Goal: Task Accomplishment & Management: Manage account settings

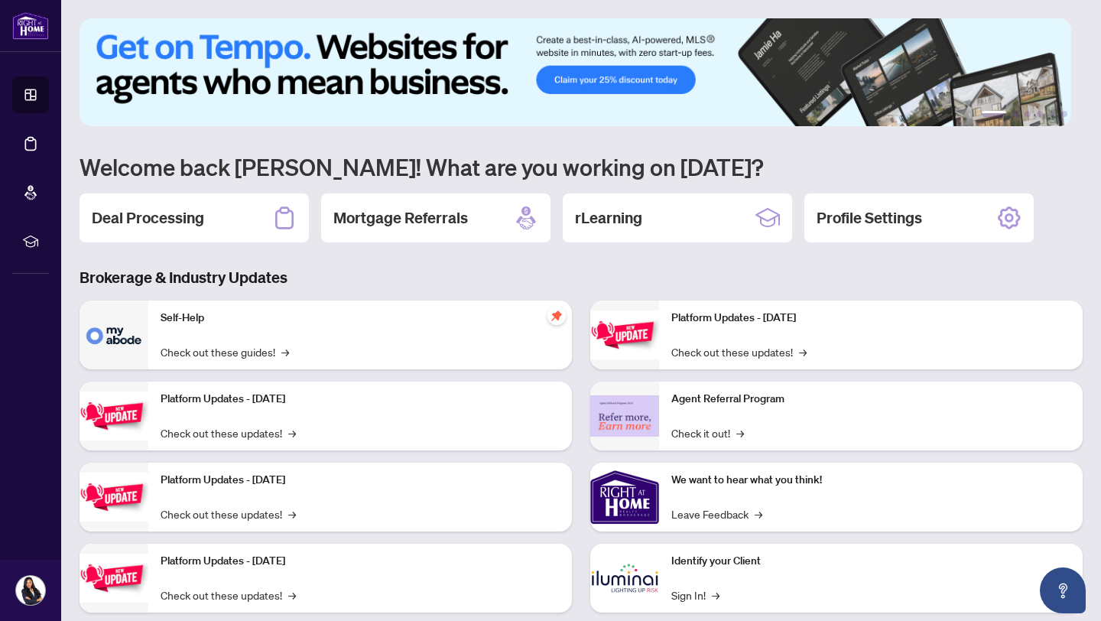
click at [0, 0] on link "Deal Processing" at bounding box center [0, 0] width 0 height 0
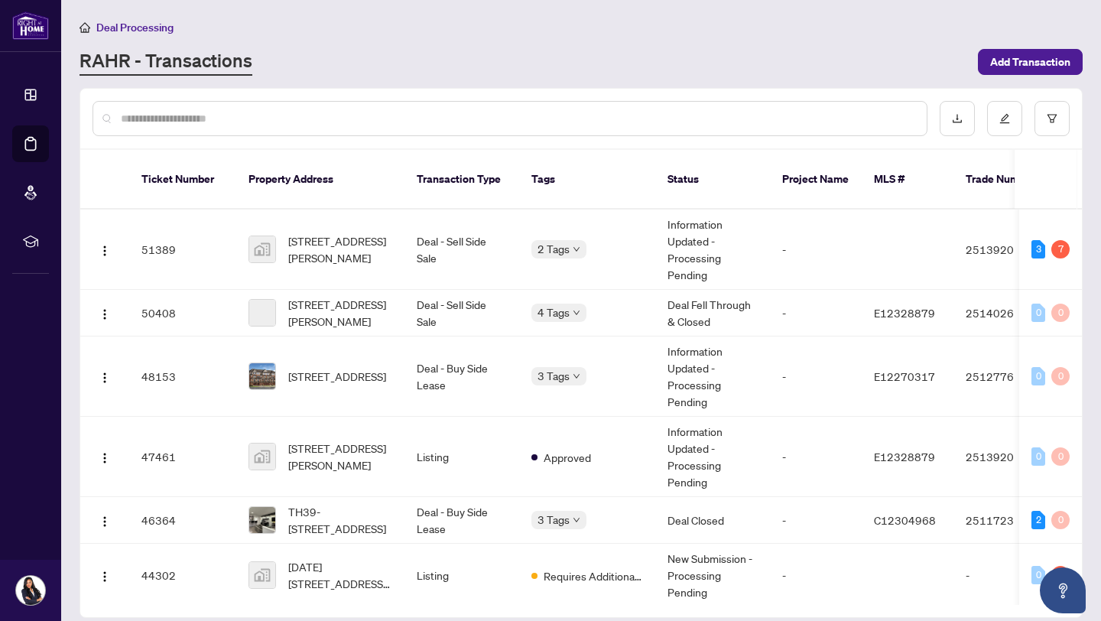
click at [641, 57] on div "RAHR - Transactions" at bounding box center [524, 62] width 889 height 28
click at [417, 232] on td "Deal - Sell Side Sale" at bounding box center [461, 249] width 115 height 80
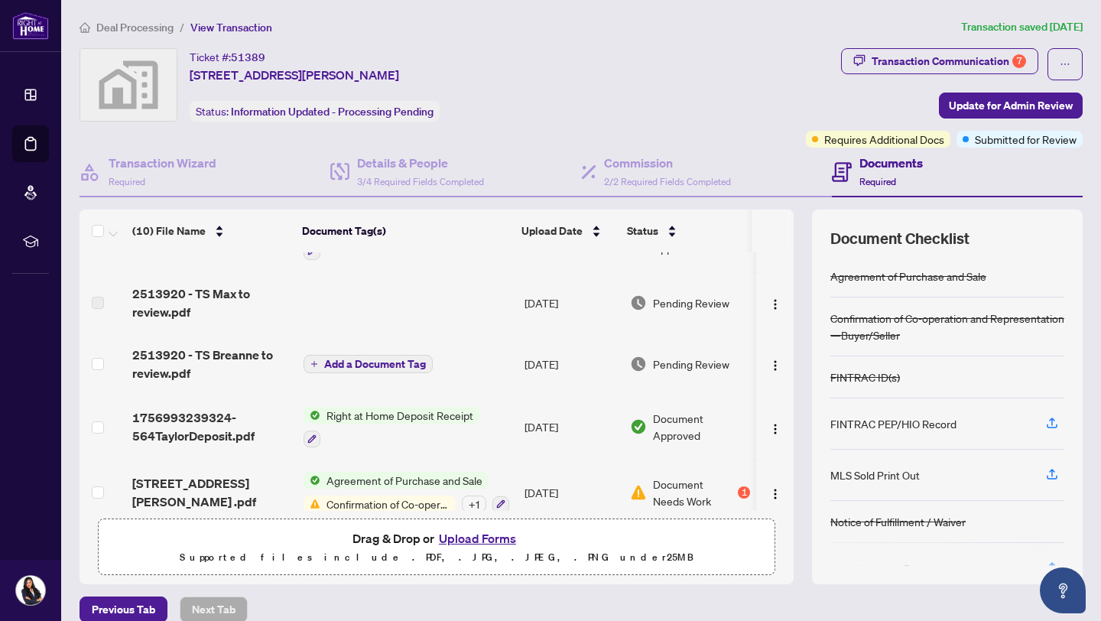
scroll to position [384, 0]
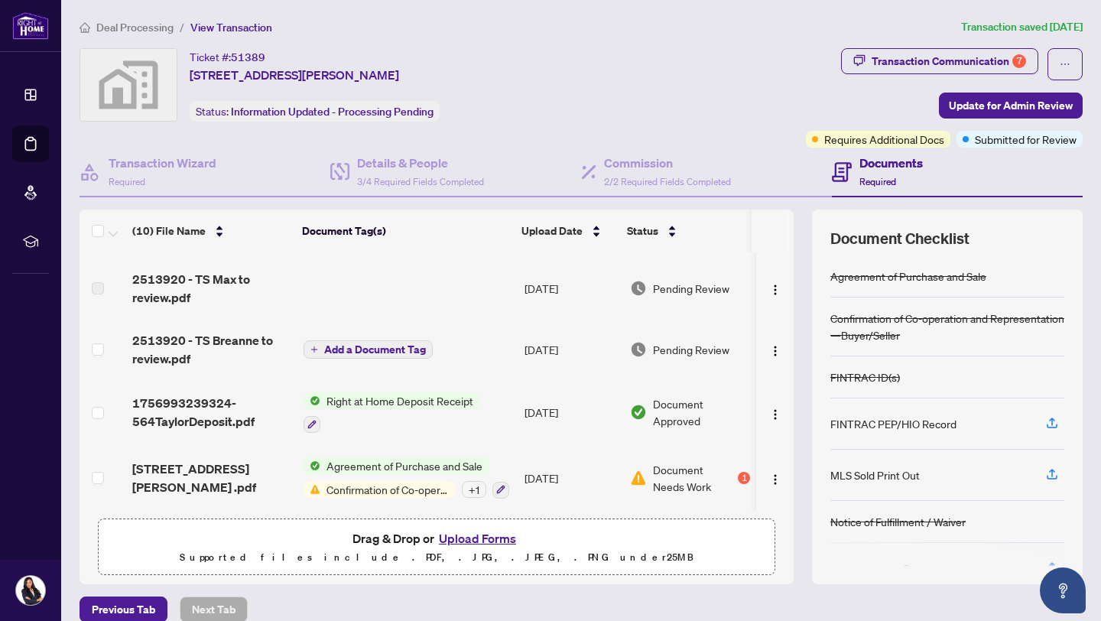
drag, startPoint x: 776, startPoint y: 466, endPoint x: 777, endPoint y: 452, distance: 14.5
click at [777, 452] on td at bounding box center [774, 478] width 37 height 66
click at [222, 301] on td "2513920 - TS Max to review.pdf" at bounding box center [211, 288] width 171 height 61
click at [211, 281] on span "2513920 - TS Max to review.pdf" at bounding box center [211, 288] width 159 height 37
click at [169, 270] on span "2513920 - TS Max to review.pdf" at bounding box center [211, 288] width 159 height 37
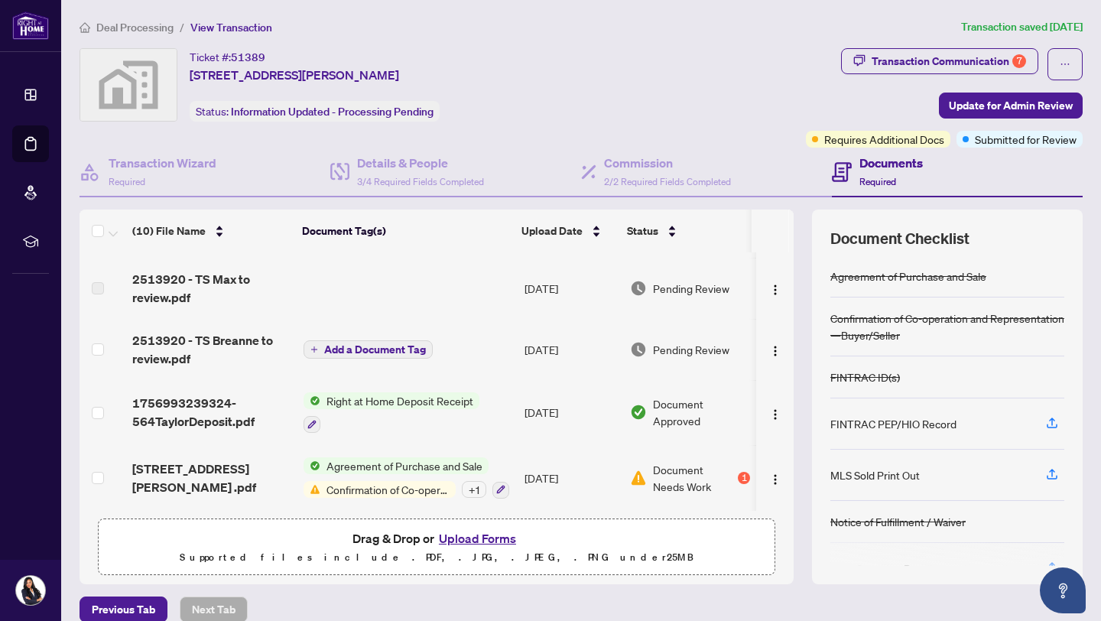
click at [480, 291] on td at bounding box center [408, 288] width 222 height 61
click at [712, 282] on span "Pending Review" at bounding box center [691, 288] width 76 height 17
click at [199, 286] on span "2513920 - TS Max to review.pdf" at bounding box center [211, 288] width 159 height 37
click at [99, 284] on label at bounding box center [98, 288] width 12 height 17
click at [244, 297] on span "2513920 - TS Max to review.pdf" at bounding box center [211, 288] width 159 height 37
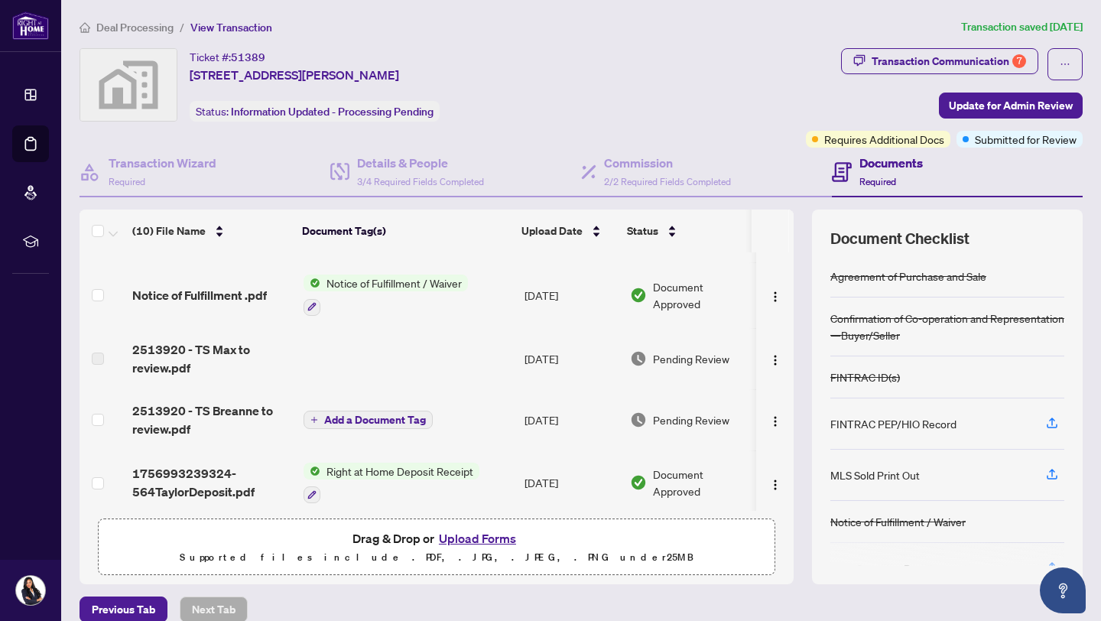
scroll to position [307, 0]
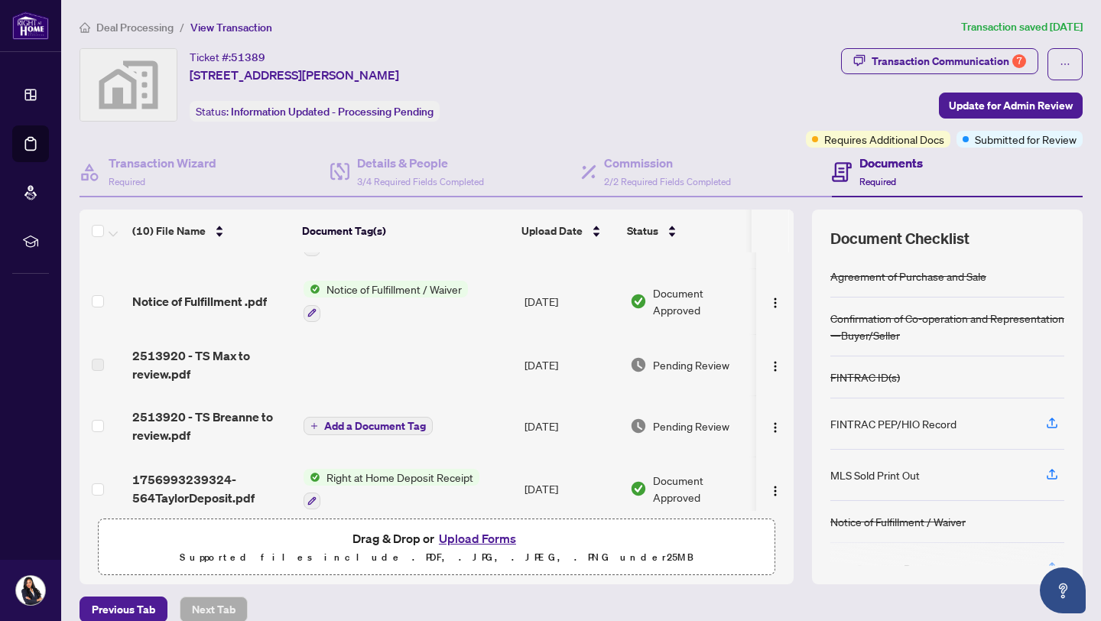
click at [96, 359] on label at bounding box center [98, 364] width 12 height 17
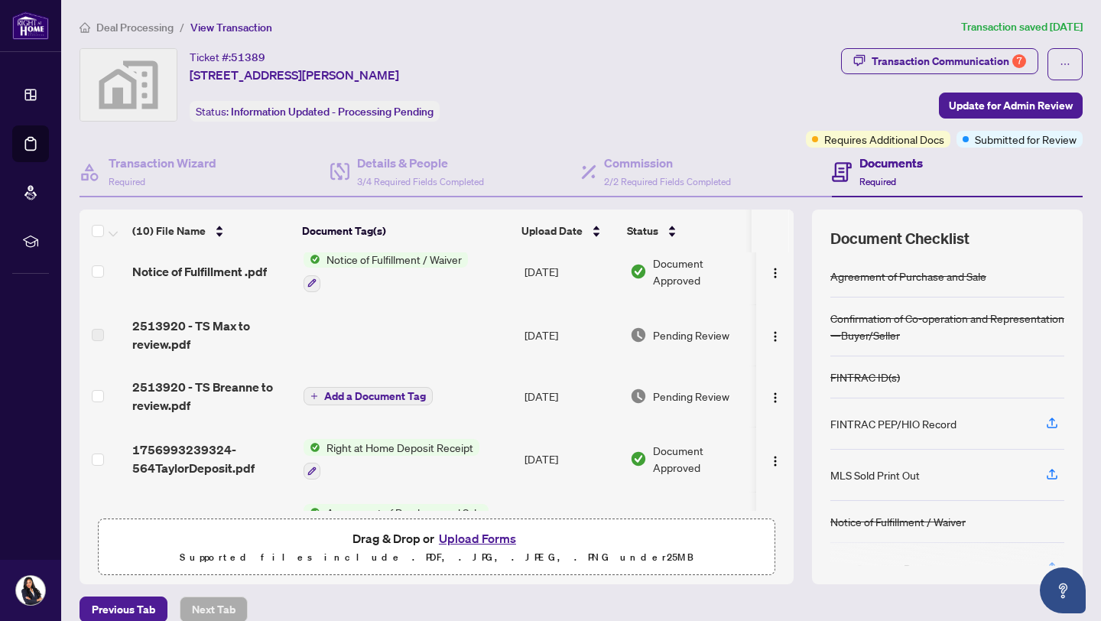
scroll to position [384, 0]
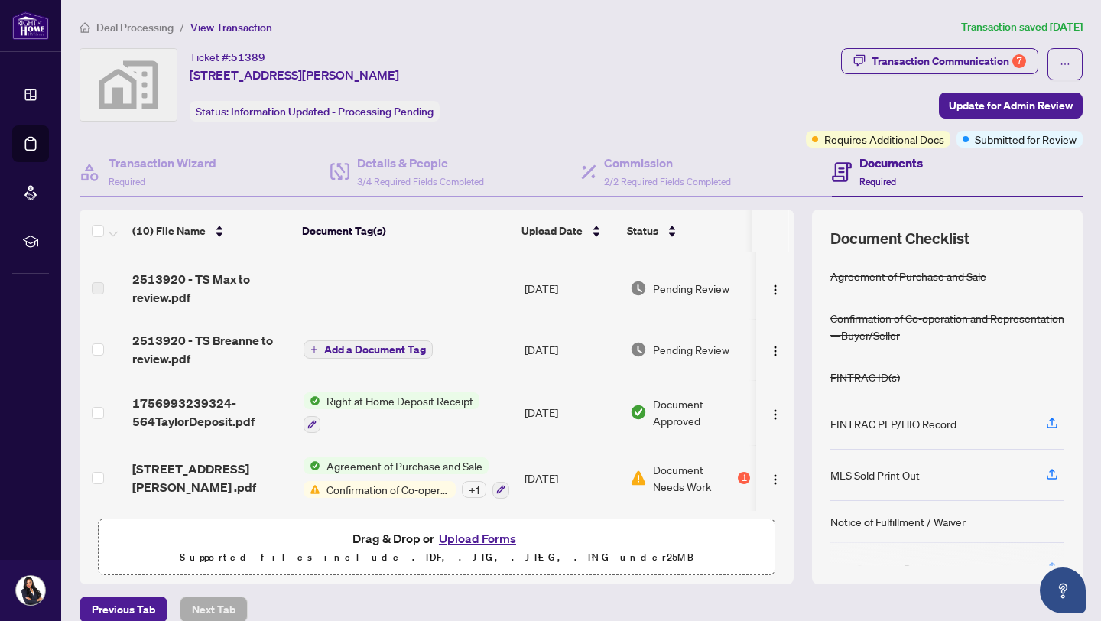
click at [102, 288] on label at bounding box center [98, 288] width 12 height 17
